Goal: Transaction & Acquisition: Purchase product/service

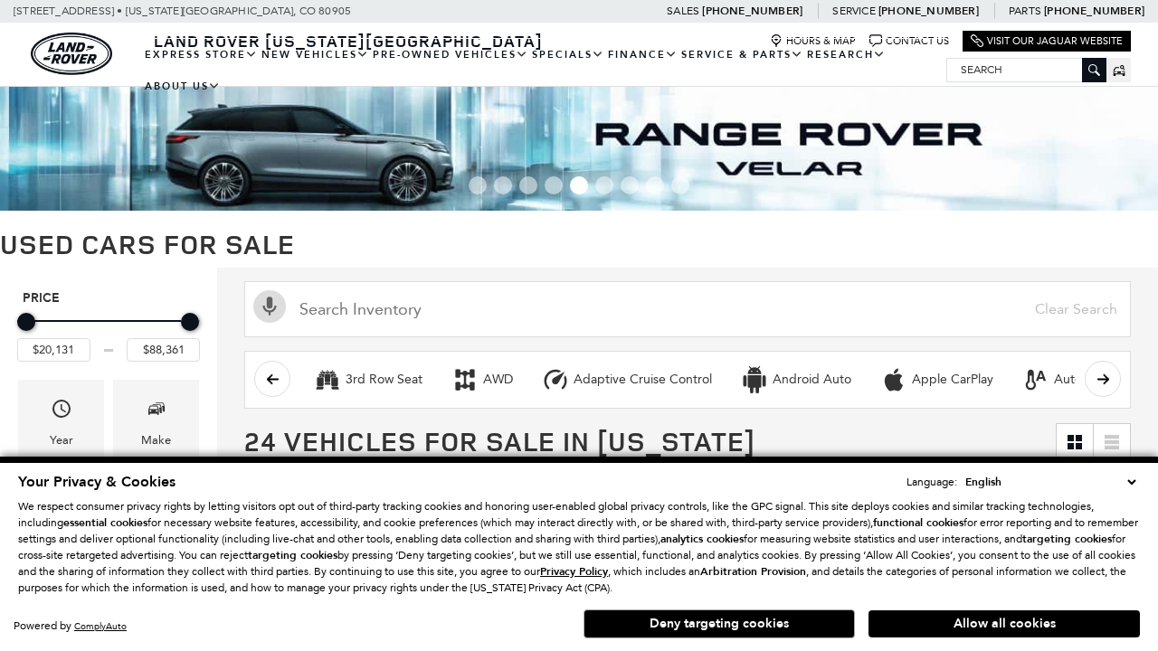
scroll to position [803, 0]
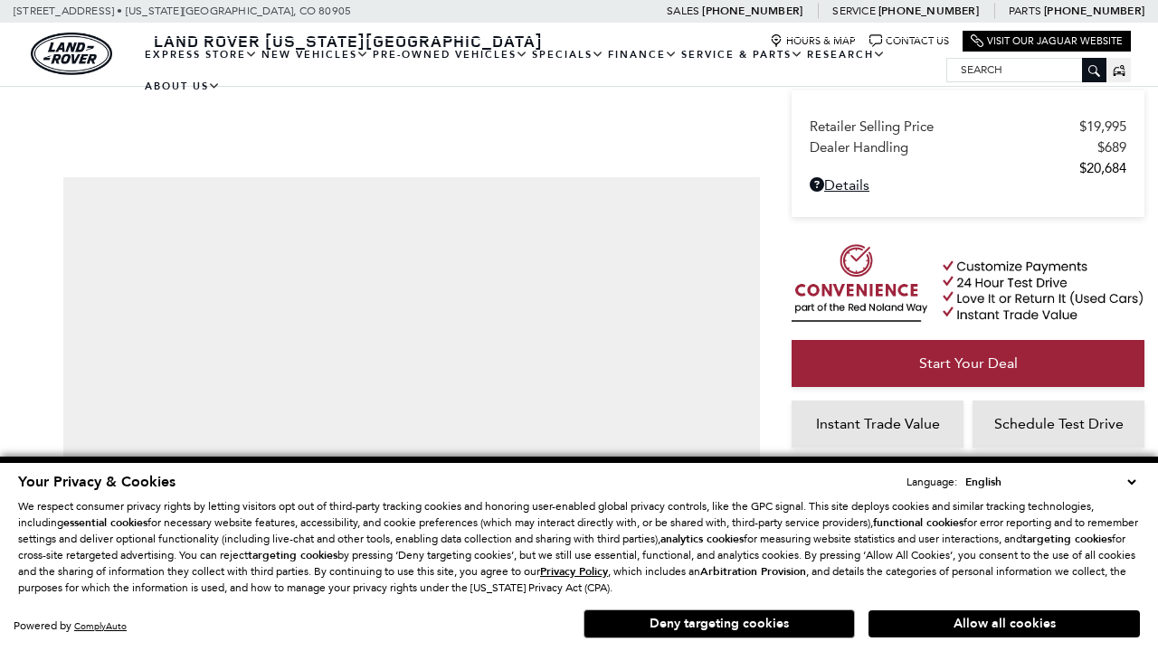
scroll to position [1191, 0]
